Goal: Task Accomplishment & Management: Use online tool/utility

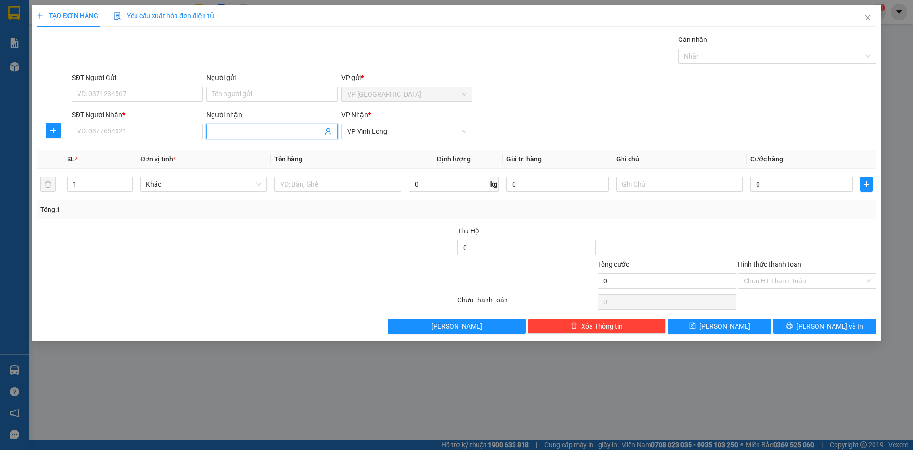
click at [227, 130] on input "Người nhận" at bounding box center [267, 131] width 110 height 10
type input "[PERSON_NAME]"
click at [122, 130] on input "SĐT Người Nhận *" at bounding box center [137, 131] width 131 height 15
type input "0909366936"
click at [311, 186] on input "text" at bounding box center [338, 184] width 127 height 15
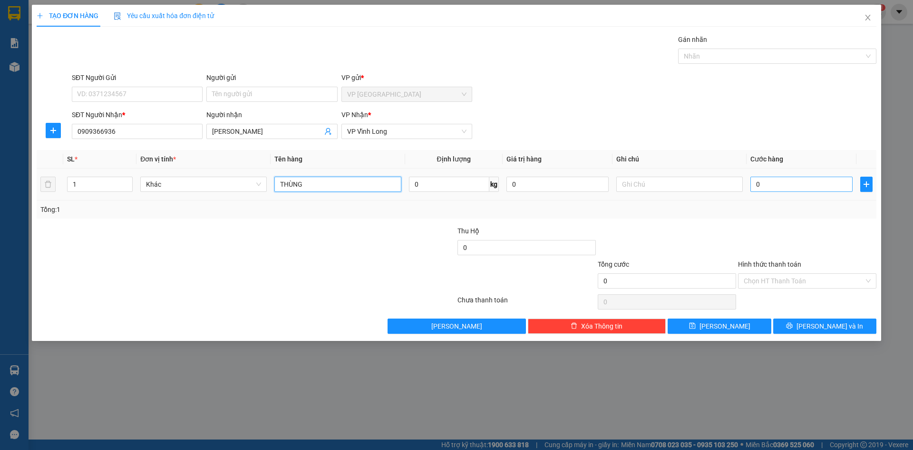
type input "THÙNG"
click at [772, 187] on input "0" at bounding box center [802, 184] width 102 height 15
type input "1"
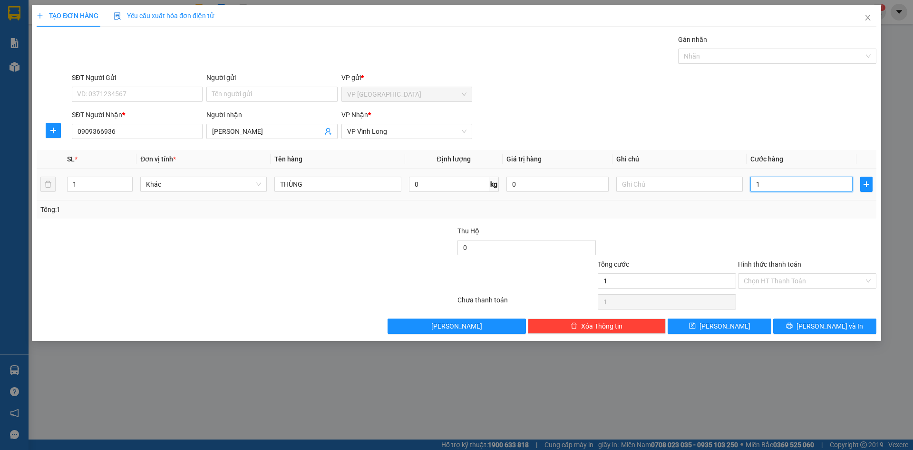
type input "10"
type input "100"
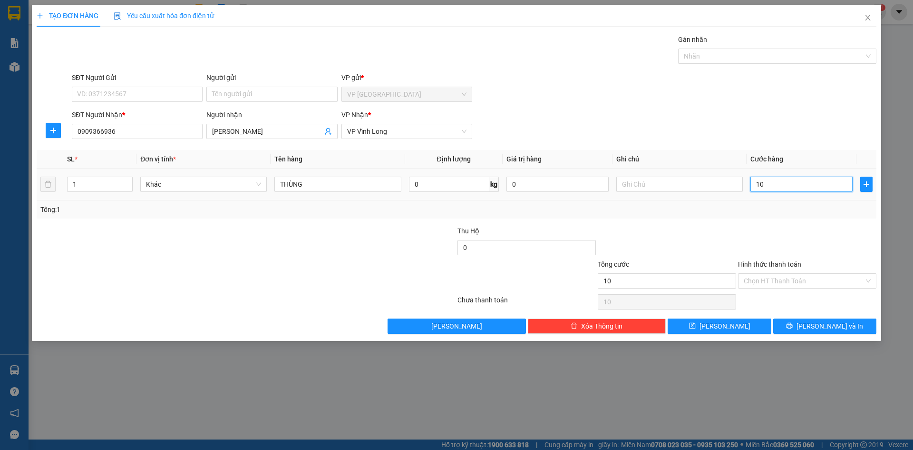
type input "100"
type input "1.000"
type input "10.000"
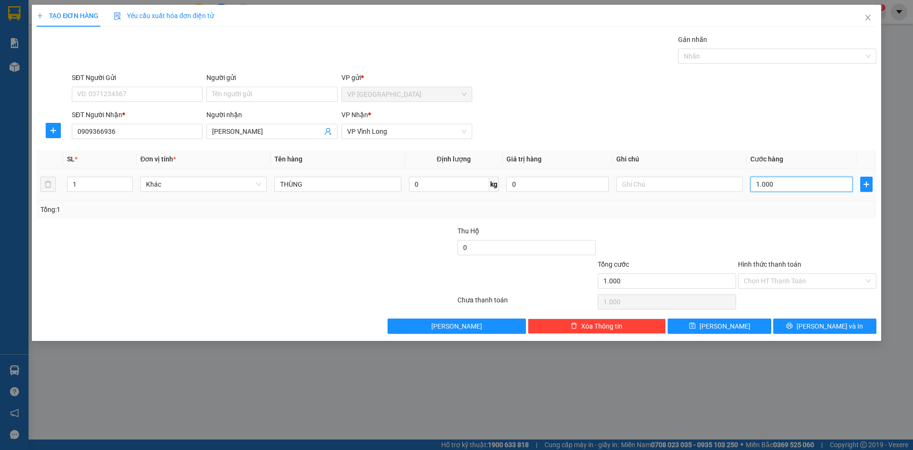
type input "10.000"
click at [758, 278] on input "Hình thức thanh toán" at bounding box center [804, 281] width 120 height 14
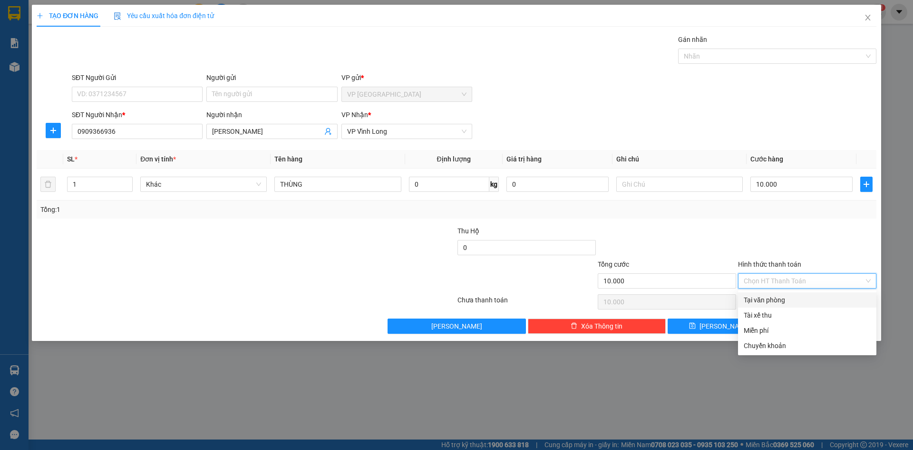
click at [770, 300] on div "Tại văn phòng" at bounding box center [807, 299] width 127 height 10
type input "0"
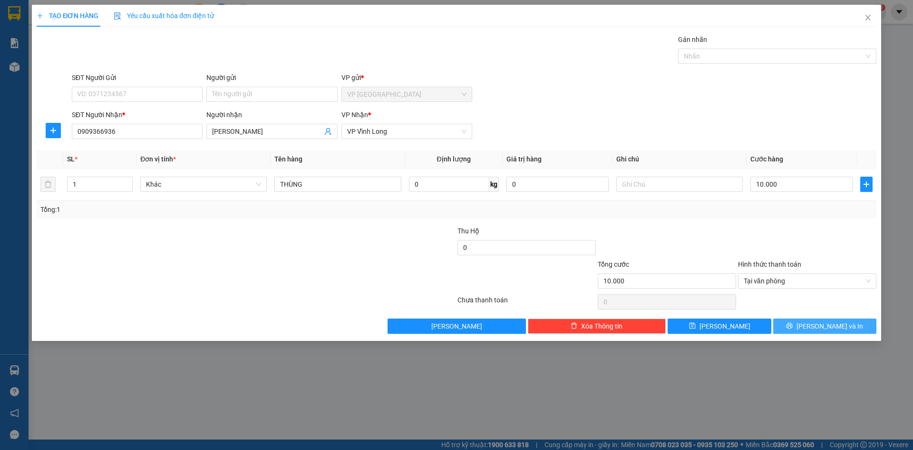
click at [824, 323] on span "[PERSON_NAME] và In" at bounding box center [830, 326] width 67 height 10
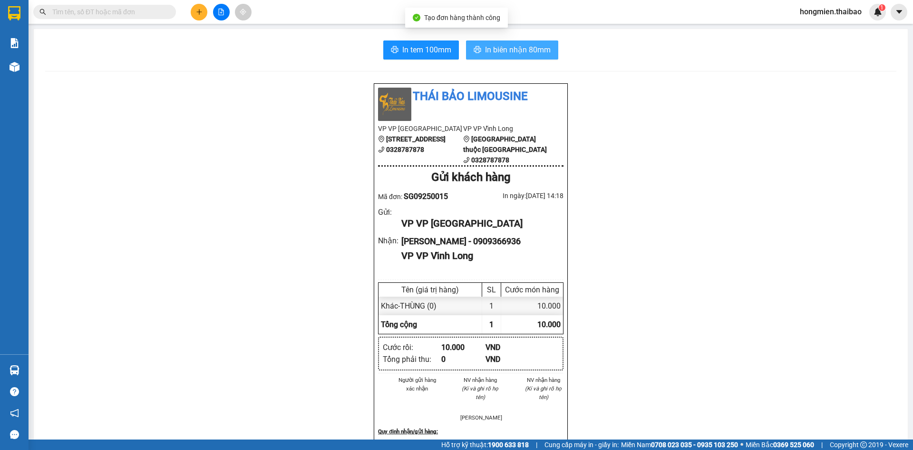
click at [502, 48] on span "In biên nhận 80mm" at bounding box center [518, 50] width 66 height 12
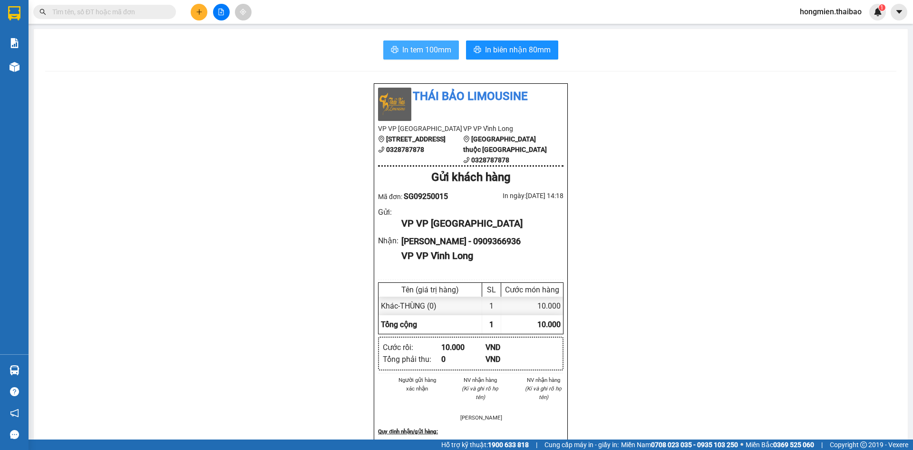
click at [416, 50] on span "In tem 100mm" at bounding box center [426, 50] width 49 height 12
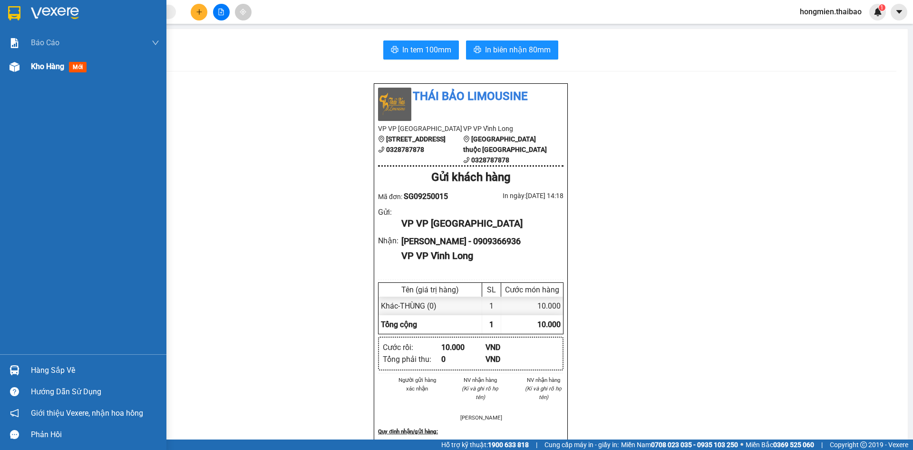
click at [56, 67] on span "Kho hàng" at bounding box center [47, 66] width 33 height 9
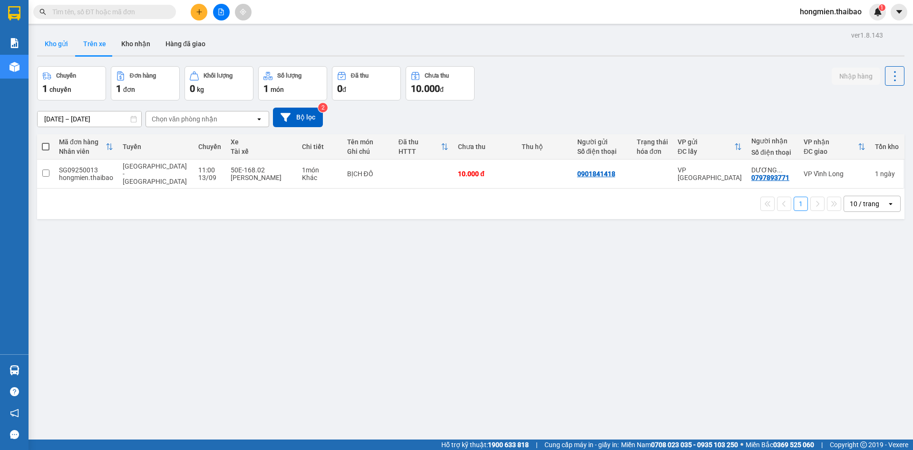
click at [57, 43] on button "Kho gửi" at bounding box center [56, 43] width 39 height 23
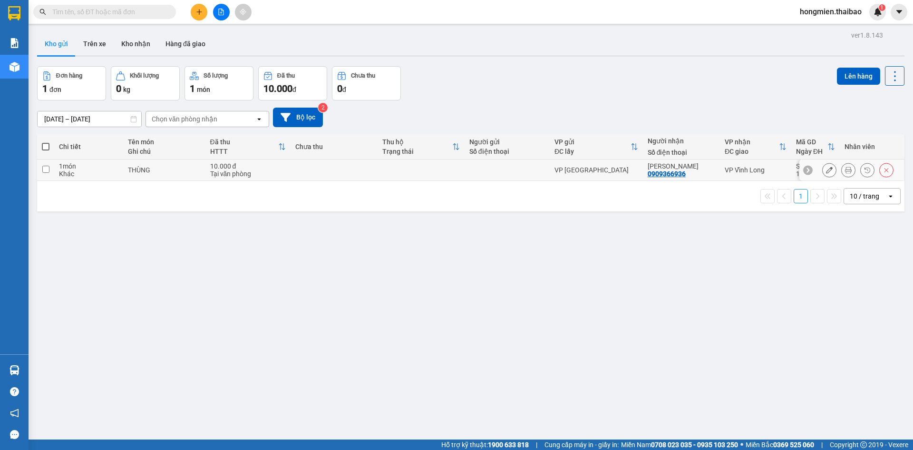
click at [44, 171] on input "checkbox" at bounding box center [45, 169] width 7 height 7
checkbox input "true"
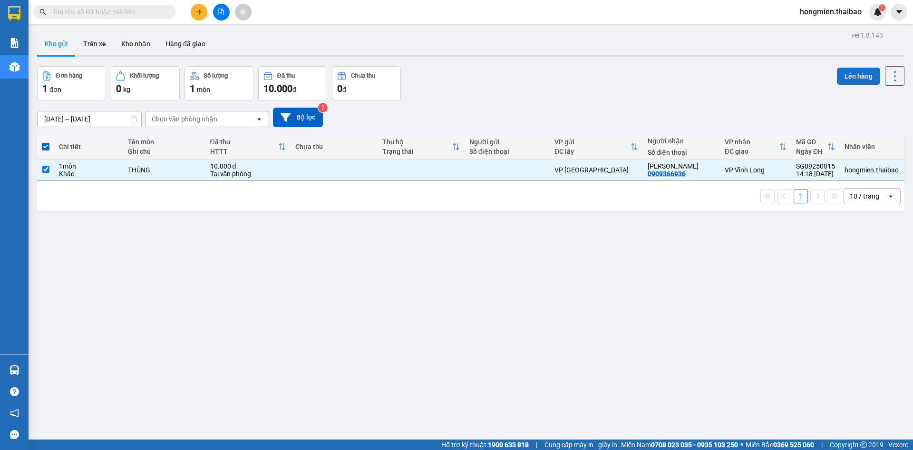
click at [846, 75] on button "Lên hàng" at bounding box center [858, 76] width 43 height 17
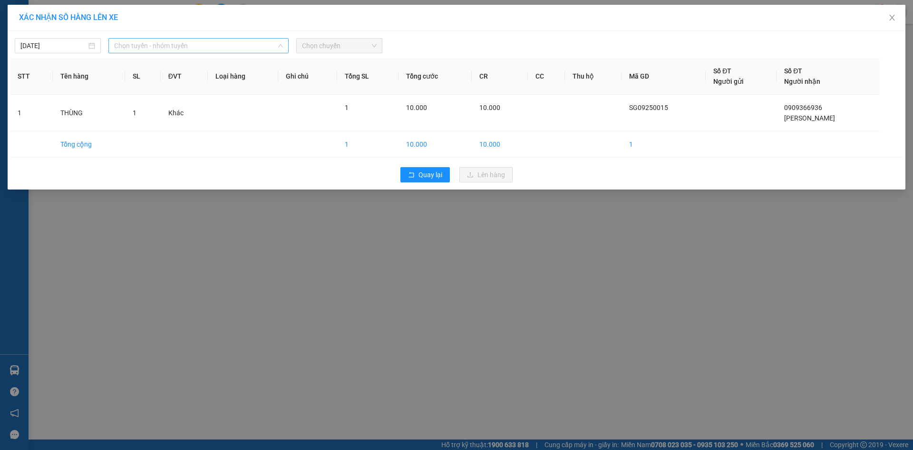
click at [154, 46] on span "Chọn tuyến - nhóm tuyến" at bounding box center [198, 46] width 169 height 14
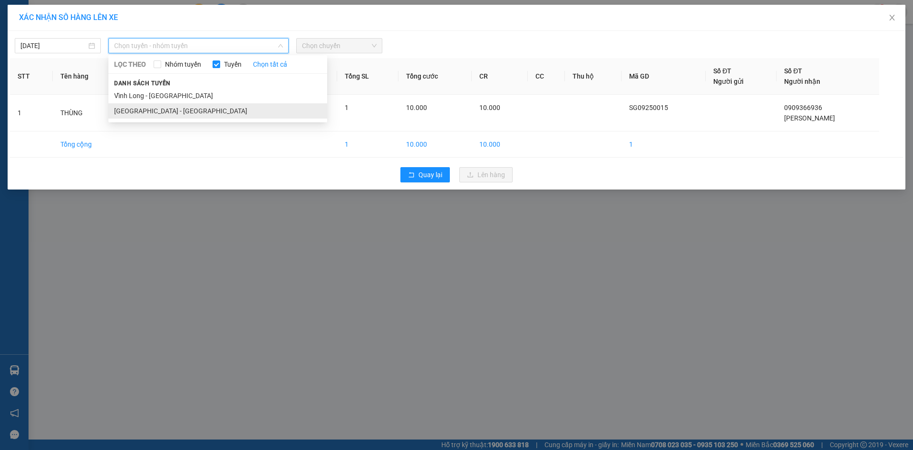
click at [132, 111] on li "[GEOGRAPHIC_DATA] - [GEOGRAPHIC_DATA]" at bounding box center [217, 110] width 219 height 15
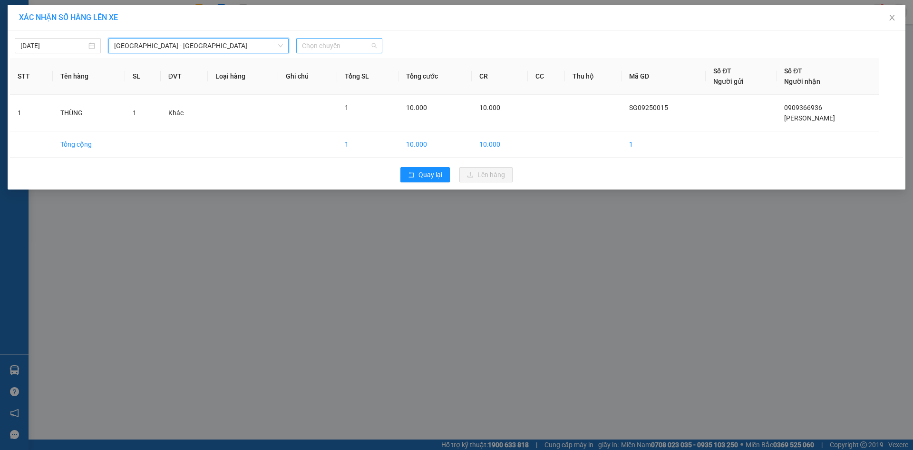
click at [324, 46] on span "Chọn chuyến" at bounding box center [339, 46] width 75 height 14
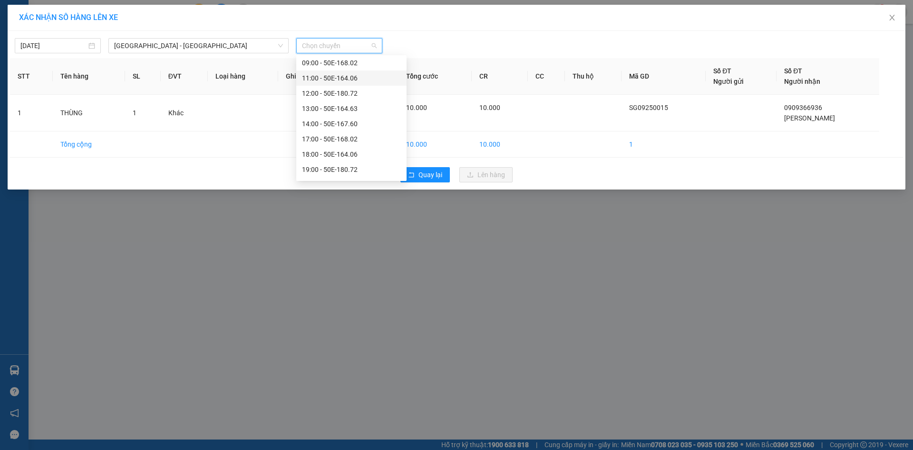
scroll to position [76, 0]
click at [322, 109] on div "17:00 - 50E-168.02" at bounding box center [351, 110] width 99 height 10
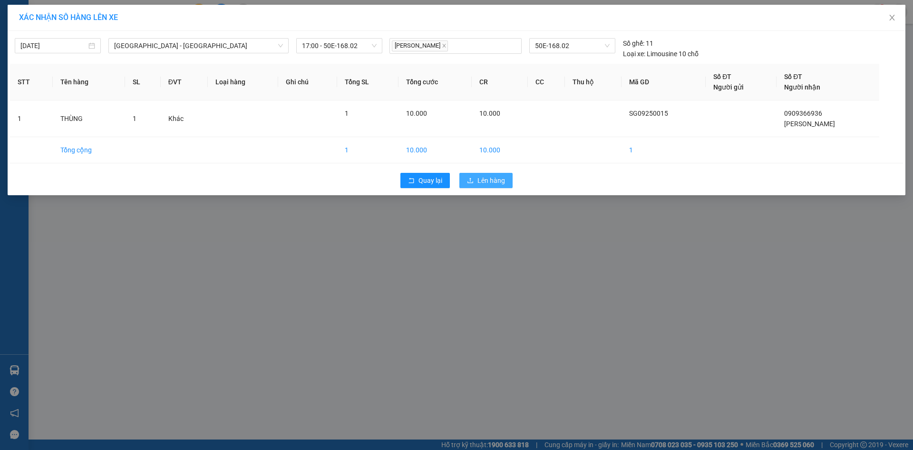
click at [485, 178] on span "Lên hàng" at bounding box center [492, 180] width 28 height 10
